Goal: Book appointment/travel/reservation

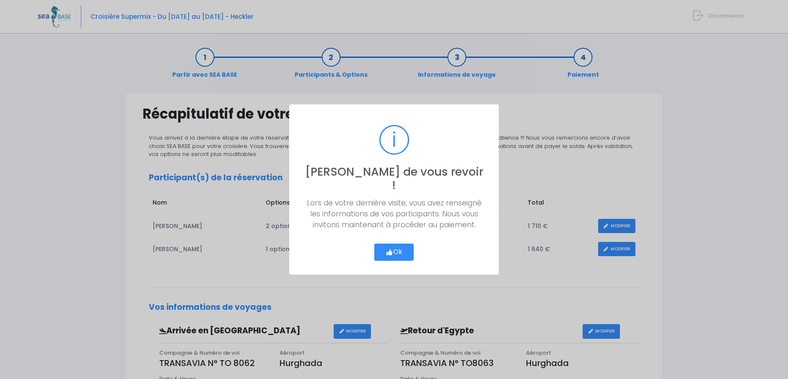
click at [399, 244] on button "Ok" at bounding box center [393, 253] width 39 height 18
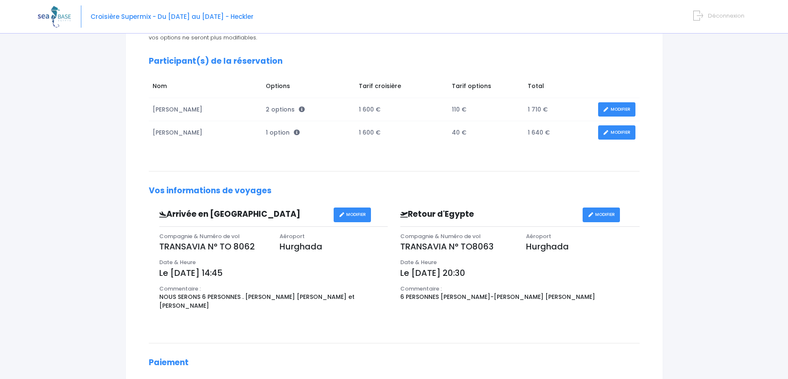
scroll to position [114, 0]
click at [619, 111] on link "MODIFIER" at bounding box center [616, 110] width 37 height 15
click at [613, 109] on link "MODIFIER" at bounding box center [616, 110] width 37 height 15
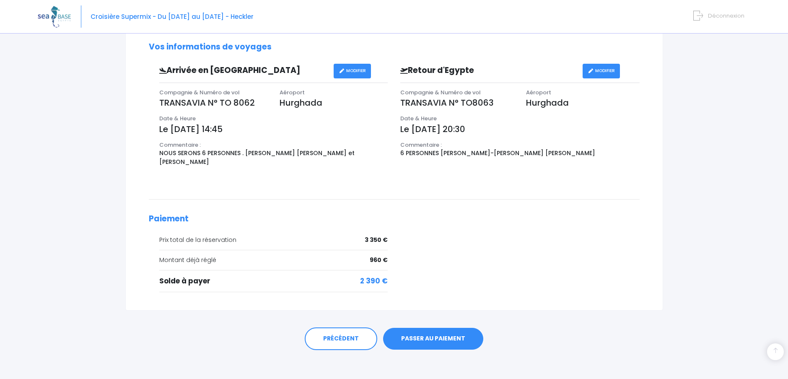
scroll to position [262, 0]
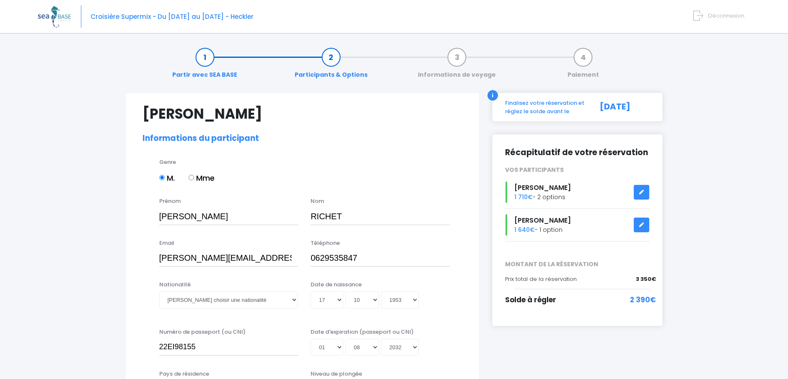
select select "N4"
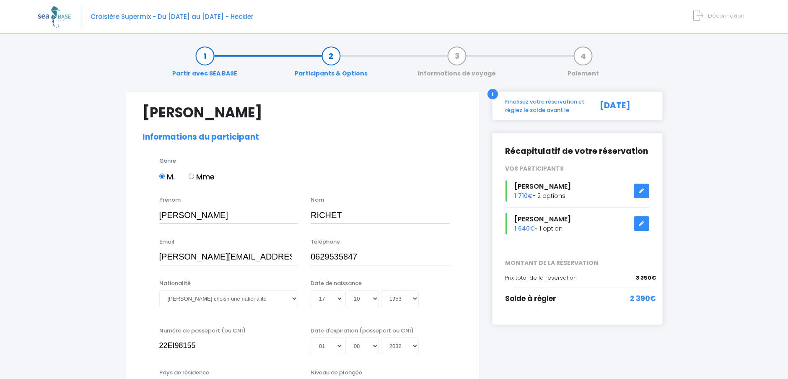
click at [642, 191] on icon at bounding box center [642, 191] width 6 height 0
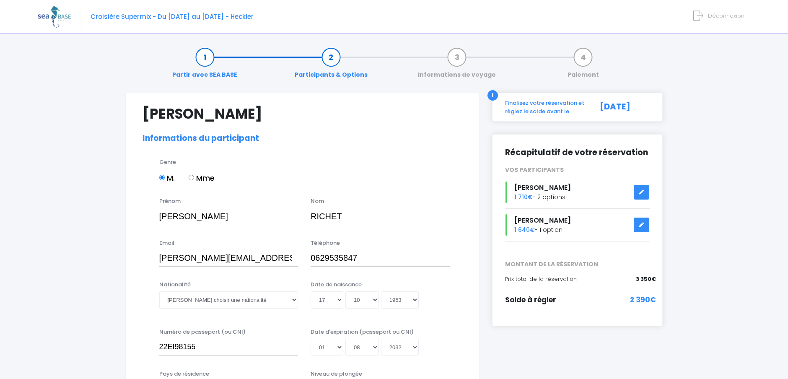
select select "N4"
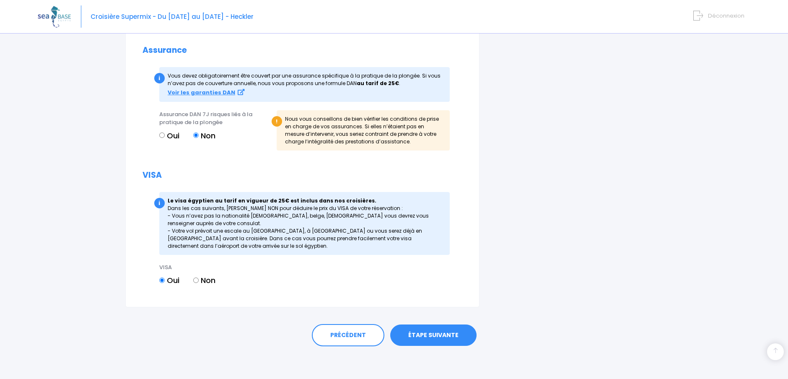
scroll to position [895, 0]
click at [437, 335] on link "ÉTAPE SUIVANTE" at bounding box center [433, 335] width 86 height 22
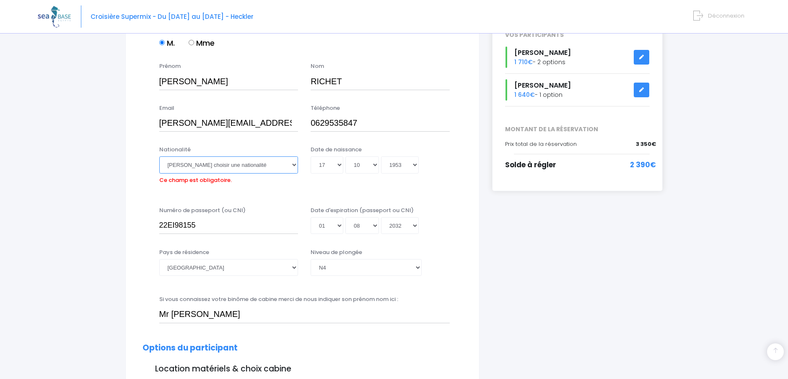
scroll to position [133, 0]
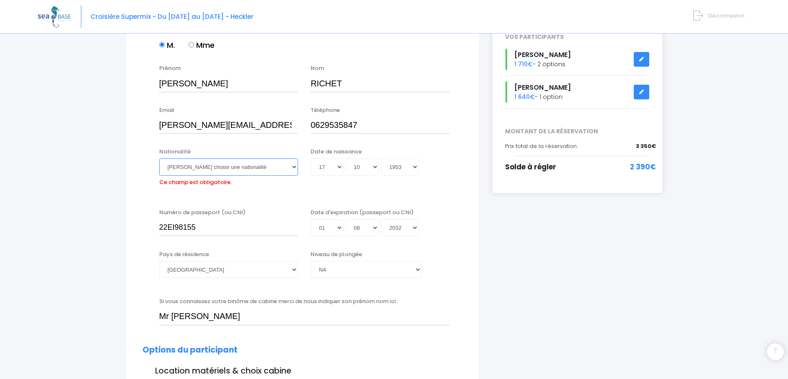
select select "Française"
click option "Française" at bounding box center [0, 0] width 0 height 0
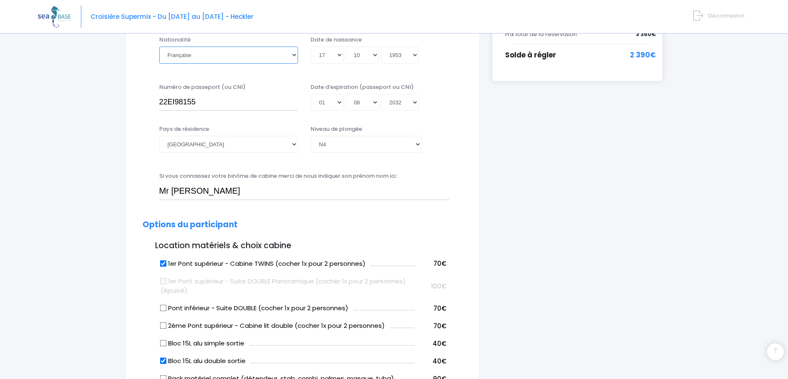
scroll to position [249, 0]
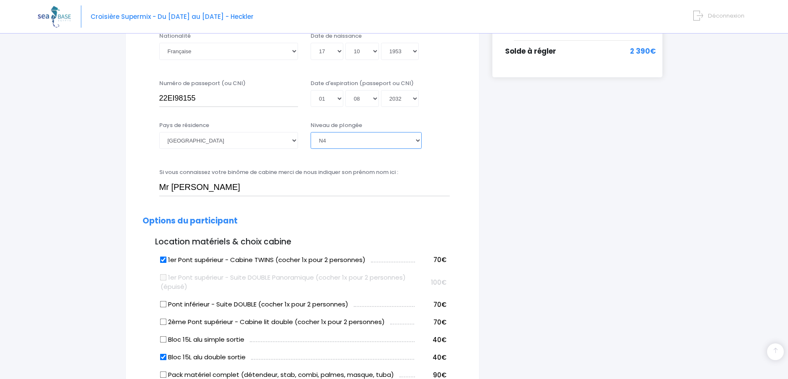
click at [311, 132] on select "Veuillez choisir un niveau de plongée Non plongeur Junior OW diver Adventure OW…" at bounding box center [366, 140] width 111 height 17
click option "N4" at bounding box center [0, 0] width 0 height 0
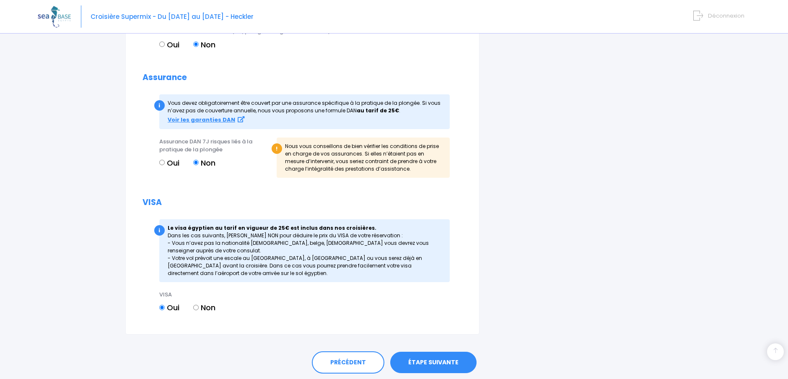
scroll to position [895, 0]
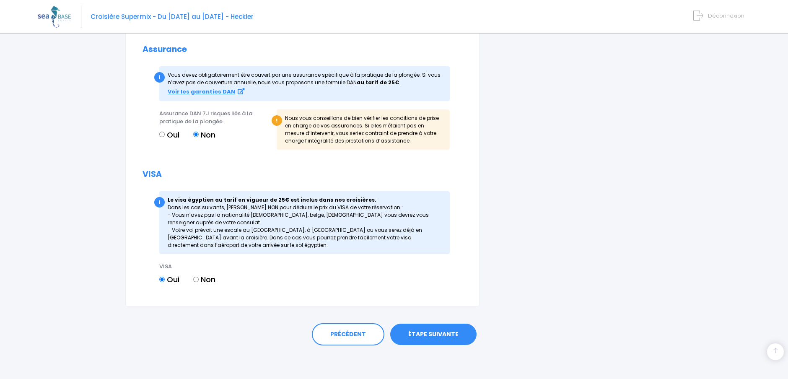
click at [434, 335] on link "ÉTAPE SUIVANTE" at bounding box center [433, 335] width 86 height 22
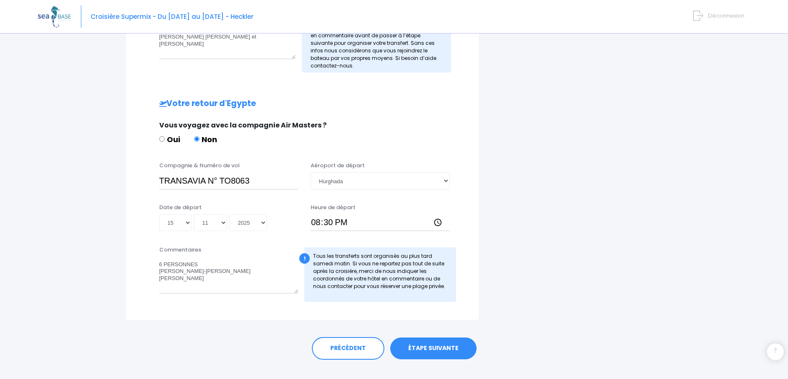
scroll to position [358, 0]
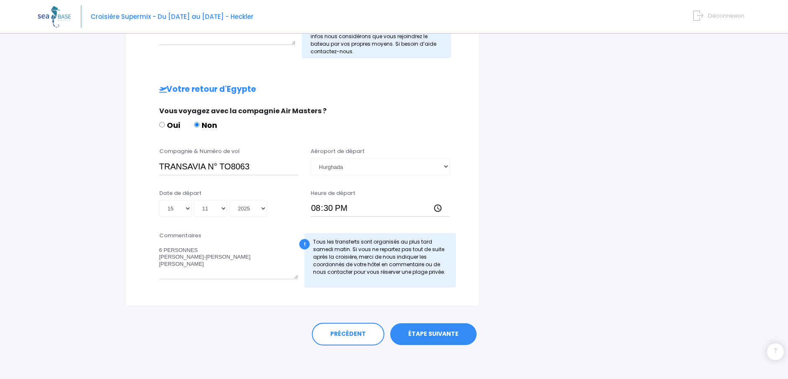
click at [431, 331] on link "ÉTAPE SUIVANTE" at bounding box center [433, 334] width 86 height 22
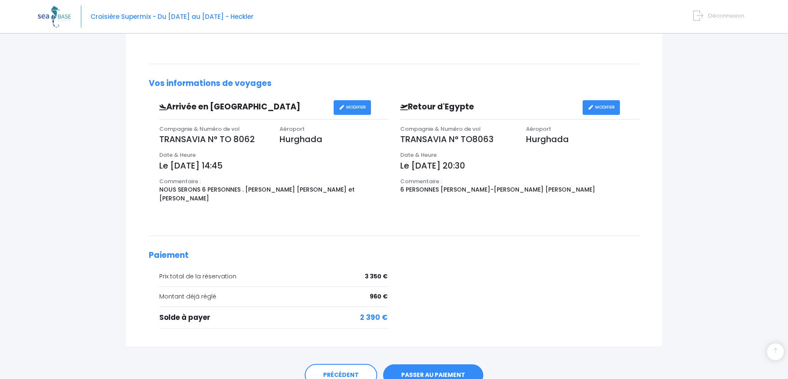
scroll to position [265, 0]
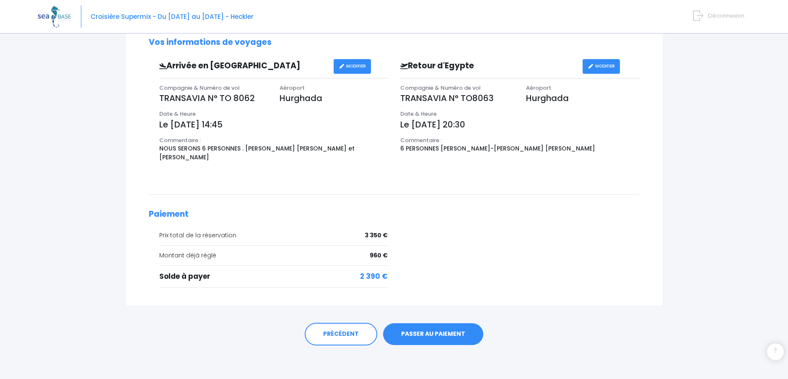
click at [423, 333] on link "PASSER AU PAIEMENT" at bounding box center [433, 334] width 100 height 22
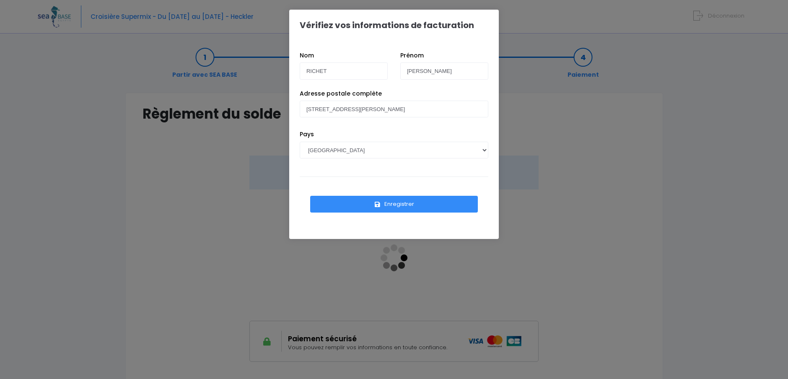
click at [629, 170] on div "Vérifiez vos informations de facturation Nom RICHET [PERSON_NAME] Pays [GEOGRAP…" at bounding box center [394, 189] width 788 height 379
click at [390, 203] on button "Enregistrer" at bounding box center [394, 204] width 168 height 17
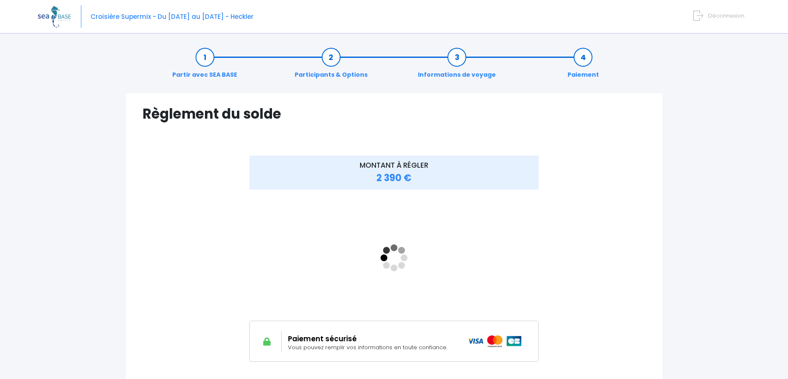
click at [395, 179] on span "2 390 €" at bounding box center [394, 177] width 35 height 13
drag, startPoint x: 399, startPoint y: 179, endPoint x: 370, endPoint y: 178, distance: 28.5
click at [370, 178] on div "MONTANT À RÉGLER 2 390 €" at bounding box center [394, 173] width 290 height 34
click at [643, 179] on div "MONTANT À RÉGLER 2 390 €" at bounding box center [395, 265] width 504 height 218
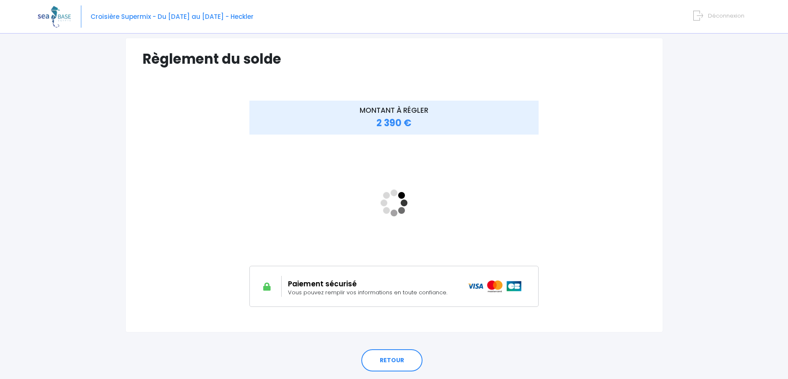
scroll to position [66, 0]
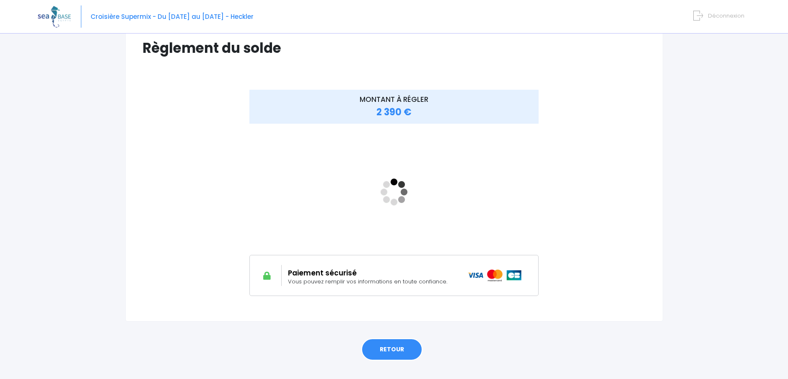
click at [391, 349] on link "RETOUR" at bounding box center [391, 349] width 61 height 23
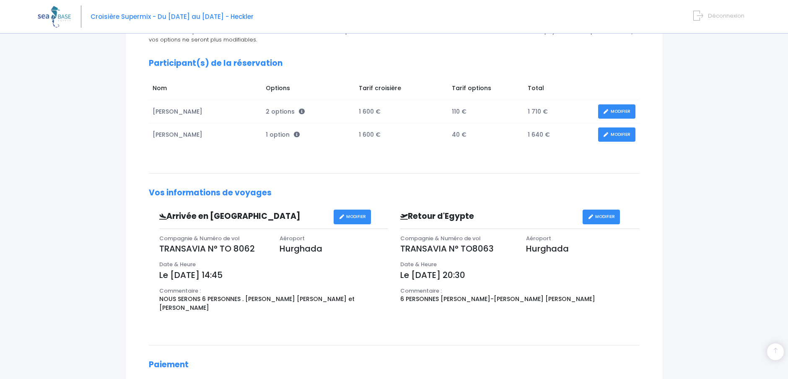
scroll to position [265, 0]
